Goal: Information Seeking & Learning: Compare options

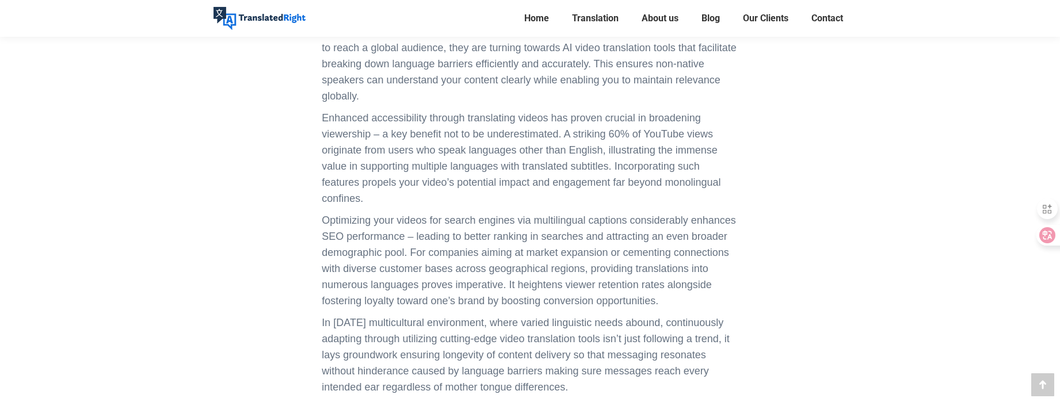
scroll to position [2149, 0]
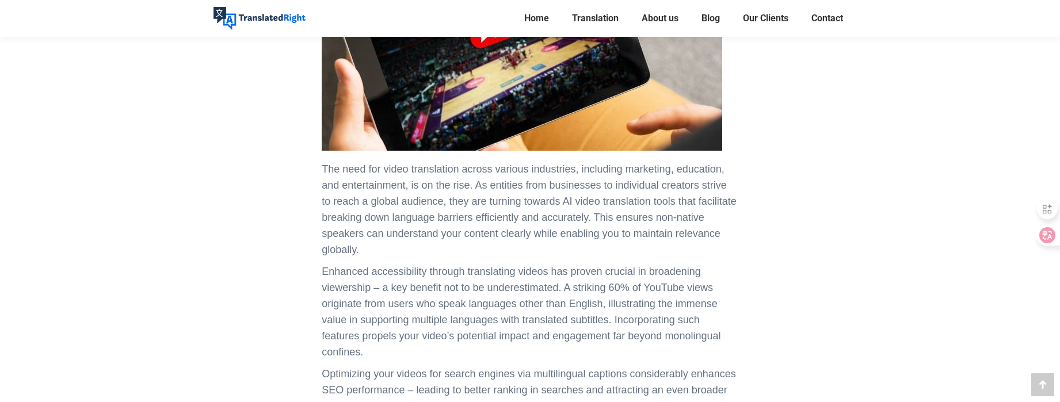
drag, startPoint x: 331, startPoint y: 181, endPoint x: 363, endPoint y: 181, distance: 31.7
drag, startPoint x: 332, startPoint y: 182, endPoint x: 370, endPoint y: 182, distance: 38.0
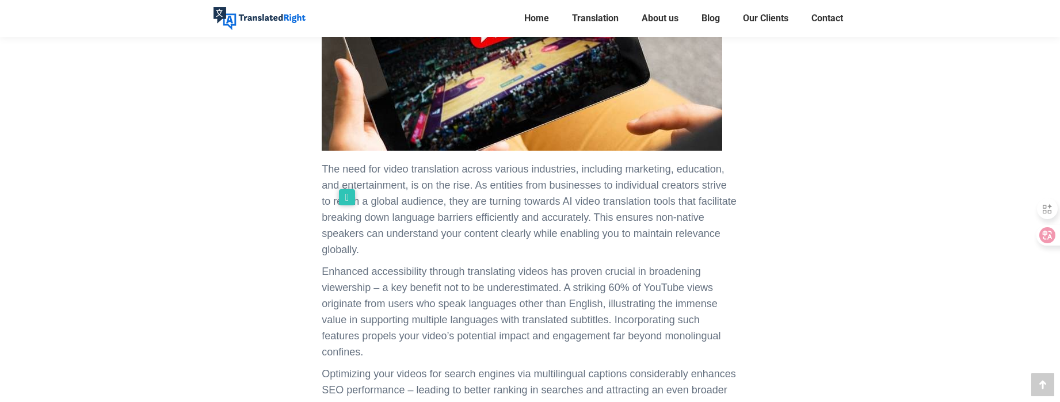
drag, startPoint x: 365, startPoint y: 201, endPoint x: 334, endPoint y: 206, distance: 31.5
drag, startPoint x: 409, startPoint y: 214, endPoint x: 335, endPoint y: 220, distance: 73.9
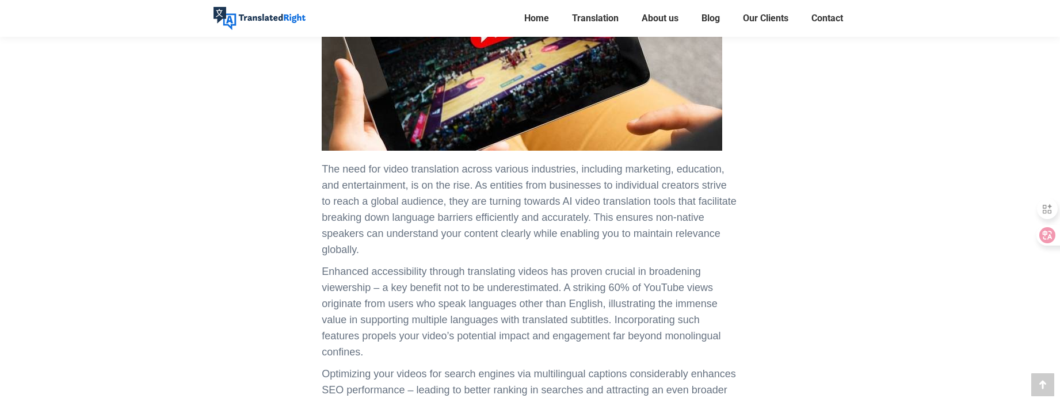
drag, startPoint x: 361, startPoint y: 234, endPoint x: 330, endPoint y: 235, distance: 30.6
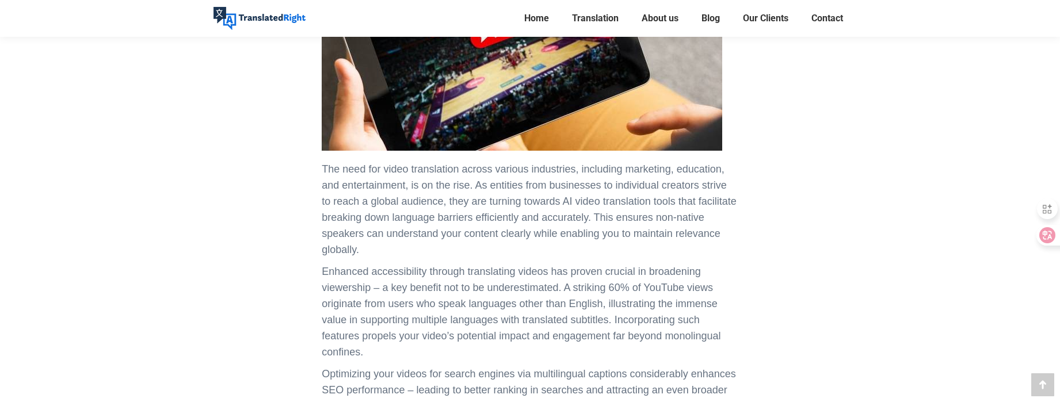
drag, startPoint x: 371, startPoint y: 250, endPoint x: 331, endPoint y: 253, distance: 40.4
drag, startPoint x: 371, startPoint y: 265, endPoint x: 334, endPoint y: 267, distance: 36.9
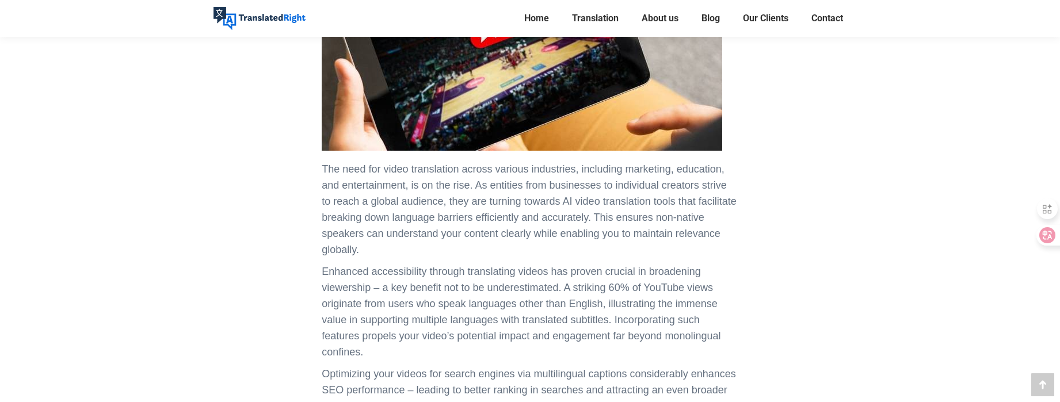
drag, startPoint x: 381, startPoint y: 284, endPoint x: 351, endPoint y: 284, distance: 30.5
drag, startPoint x: 398, startPoint y: 280, endPoint x: 330, endPoint y: 281, distance: 68.5
